Goal: Information Seeking & Learning: Learn about a topic

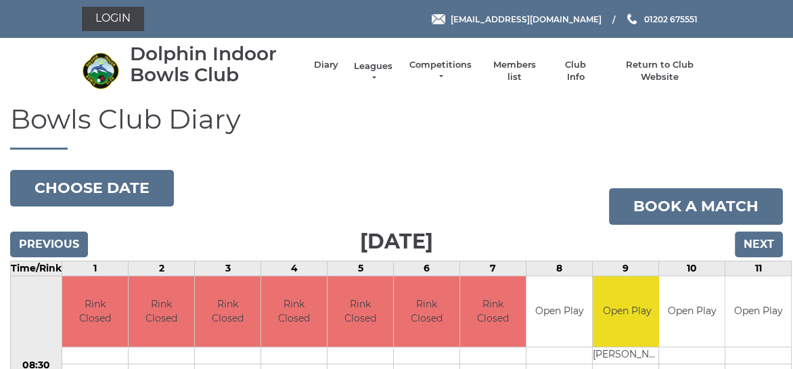
click at [373, 68] on link "Leagues" at bounding box center [373, 72] width 43 height 24
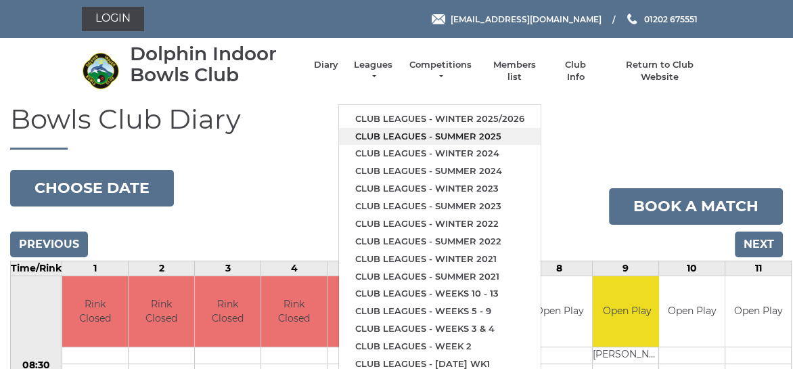
click at [403, 134] on link "Club leagues - Summer 2025" at bounding box center [440, 137] width 202 height 18
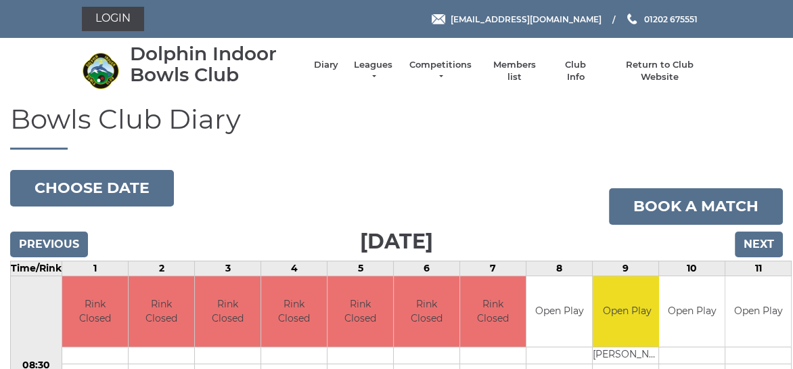
click at [403, 134] on h1 "Bowls Club Diary" at bounding box center [396, 126] width 773 height 45
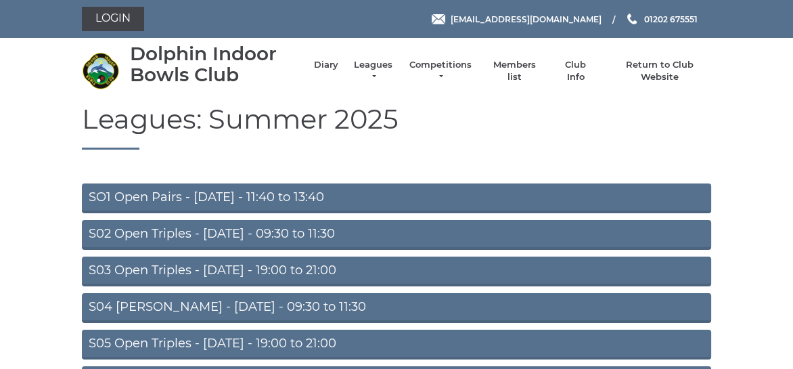
scroll to position [68, 0]
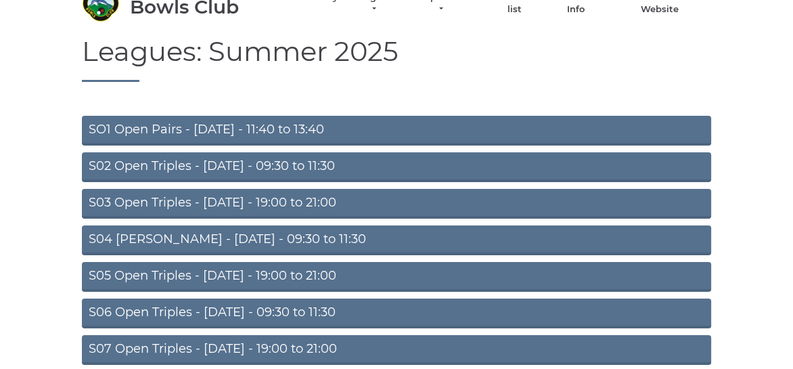
click at [248, 166] on link "S02 Open Triples - Tuesday - 09:30 to 11:30" at bounding box center [397, 167] width 630 height 30
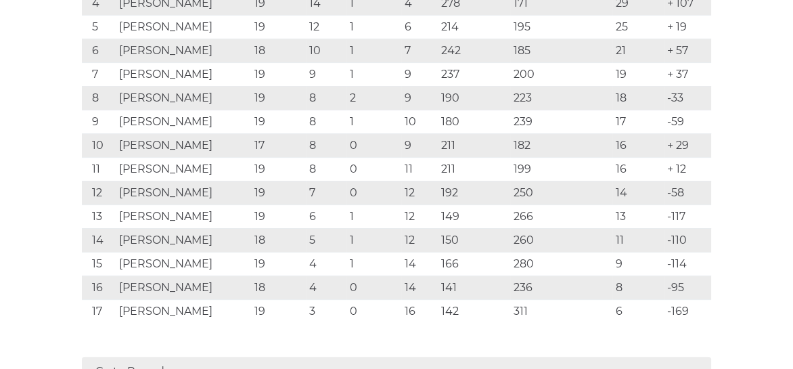
scroll to position [271, 0]
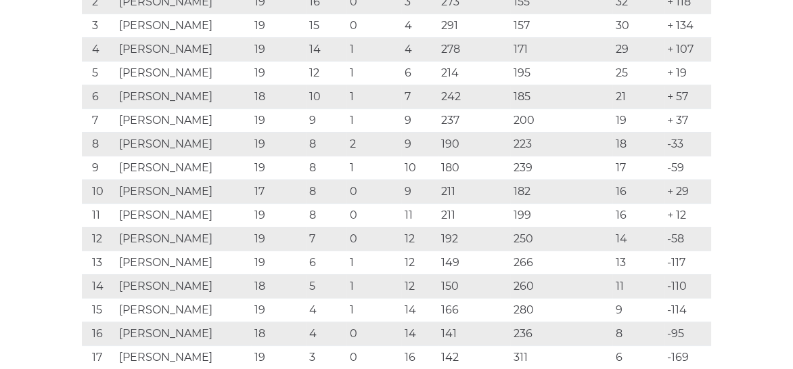
scroll to position [338, 0]
